Goal: Information Seeking & Learning: Find specific page/section

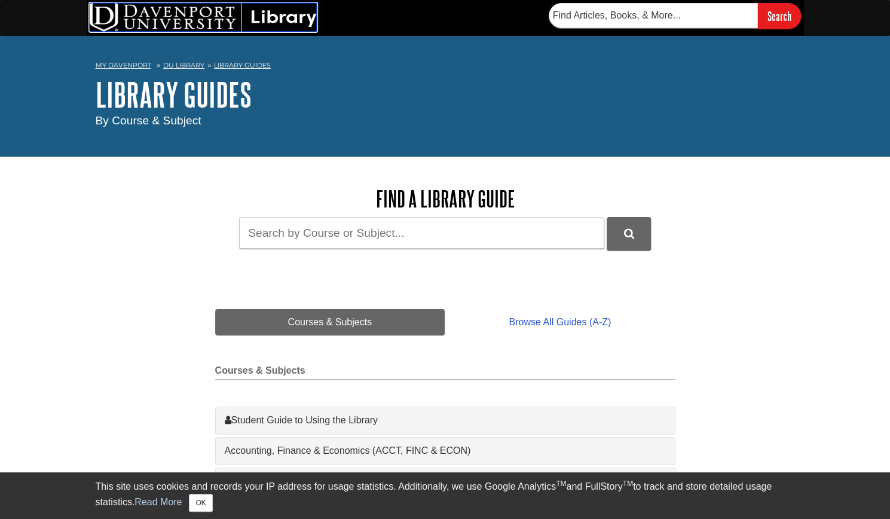
click at [257, 5] on img at bounding box center [203, 17] width 227 height 29
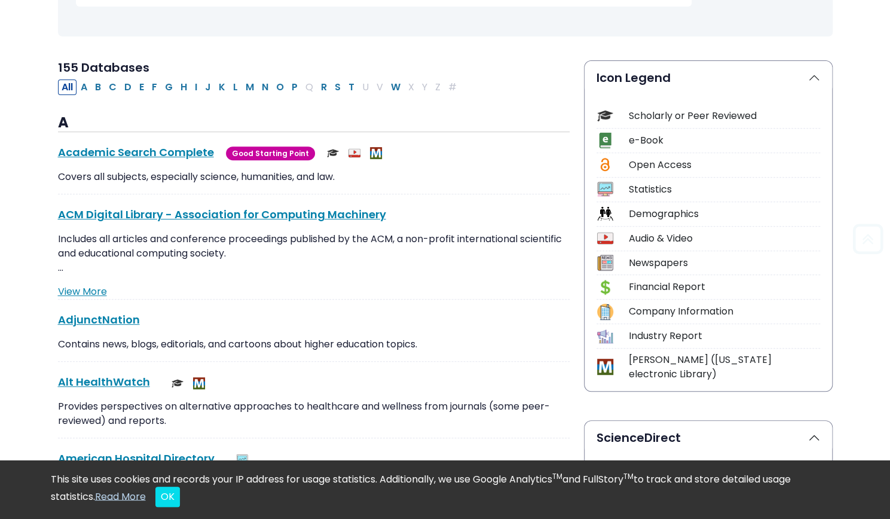
scroll to position [230, 0]
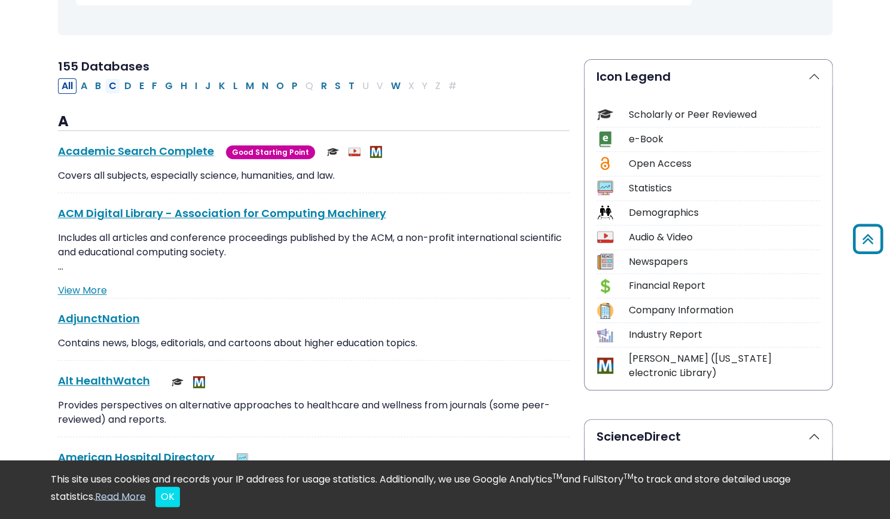
click at [113, 91] on button "C" at bounding box center [112, 86] width 15 height 16
select select "Database Subject Filter"
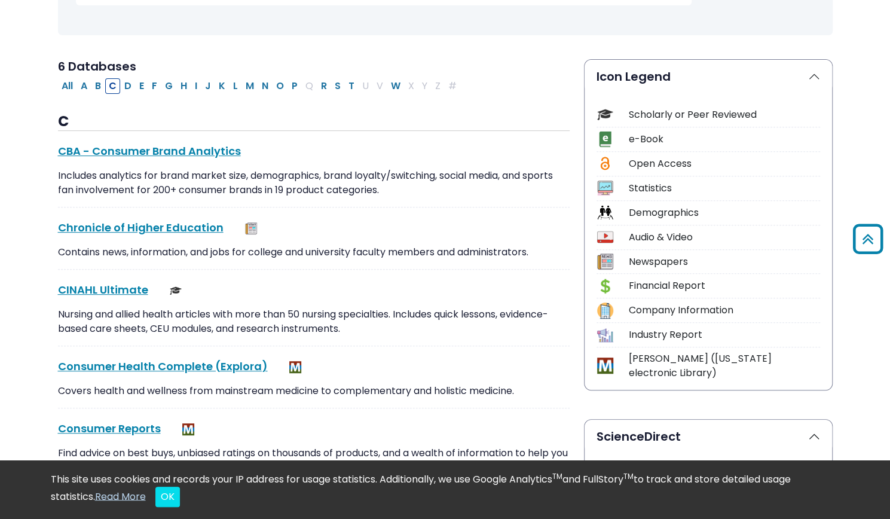
scroll to position [292, 0]
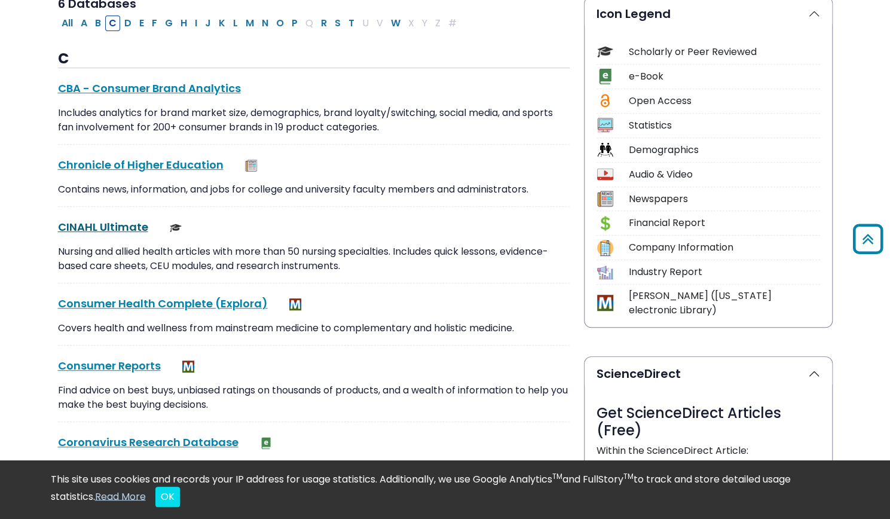
click at [109, 227] on link "CINAHL Ultimate This link opens in a new window" at bounding box center [103, 226] width 90 height 15
